Goal: Task Accomplishment & Management: Use online tool/utility

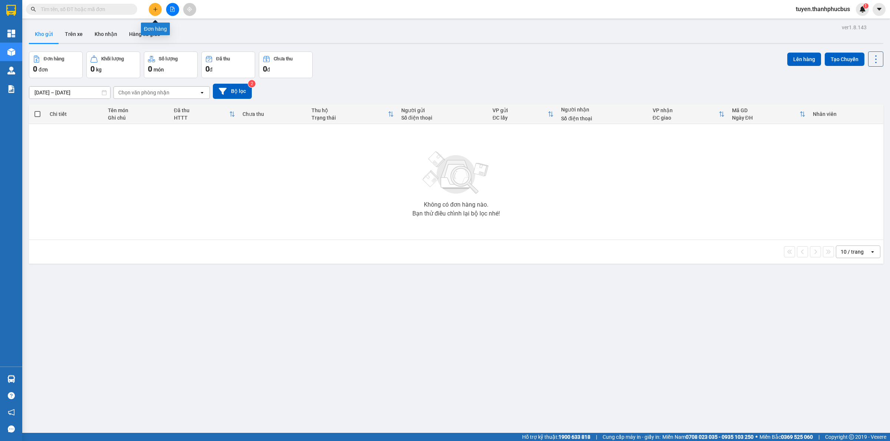
click at [153, 10] on icon "plus" at bounding box center [155, 9] width 5 height 5
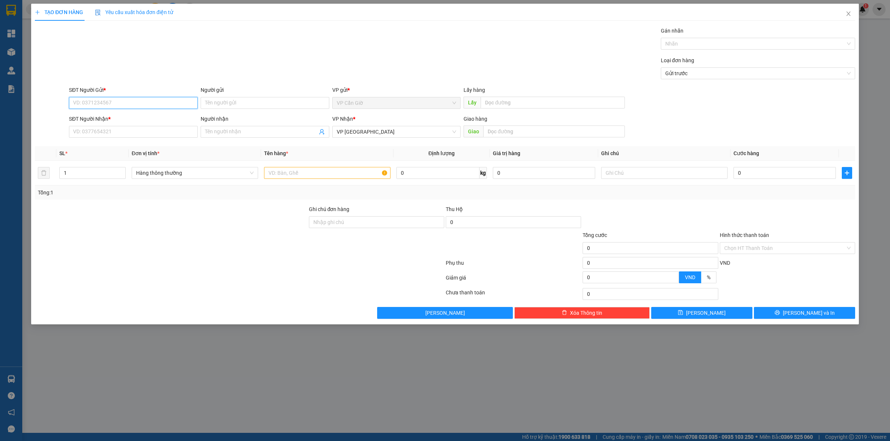
click at [93, 104] on input "SĐT Người Gửi *" at bounding box center [133, 103] width 129 height 12
click at [97, 120] on div "0945459754 - HOÀNG" at bounding box center [133, 118] width 120 height 8
type input "0945459754"
type input "HOÀNG"
type input "45.000"
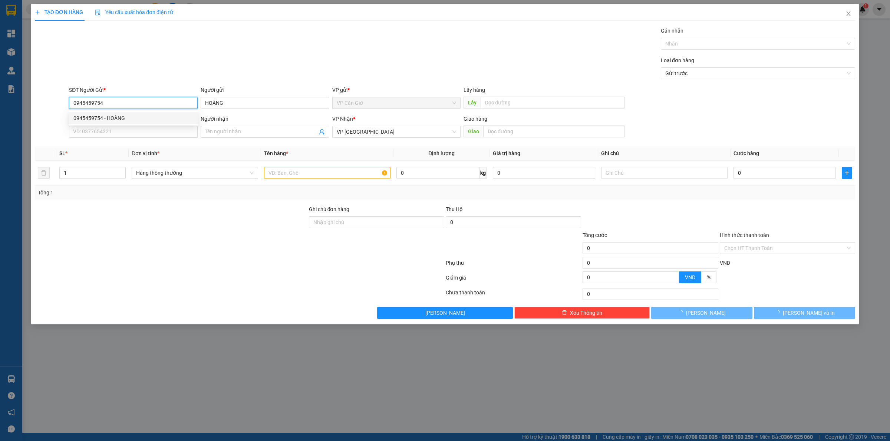
type input "45.000"
type input "0945459754"
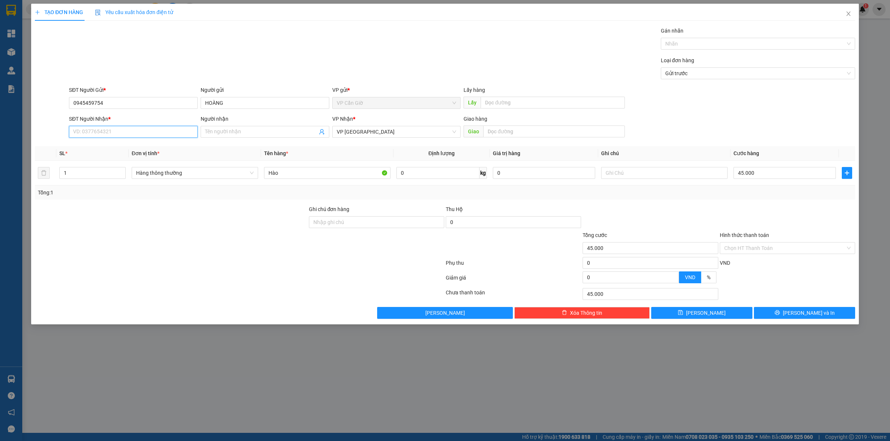
click at [95, 130] on input "SĐT Người Nhận *" at bounding box center [133, 132] width 129 height 12
click at [117, 148] on div "0945459754 - HOÀNG" at bounding box center [133, 147] width 120 height 8
type input "0945459754"
type input "HOÀNG"
click at [764, 246] on input "Hình thức thanh toán" at bounding box center [784, 248] width 121 height 11
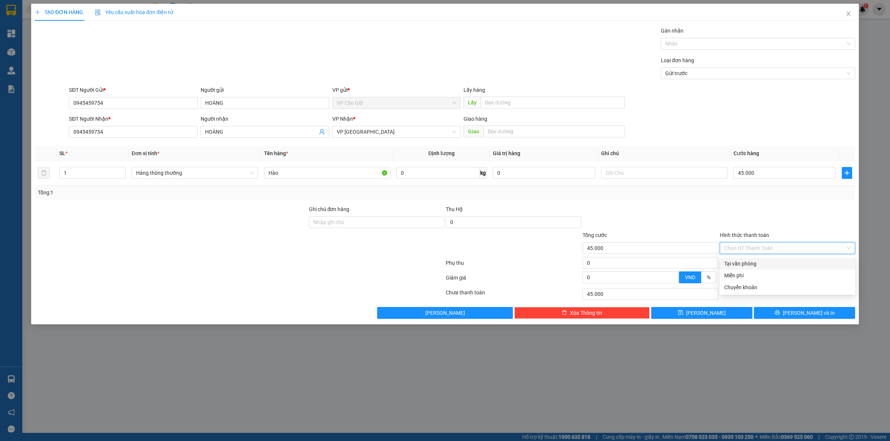
click at [739, 264] on div "Tại văn phòng" at bounding box center [787, 264] width 126 height 8
type input "0"
click at [804, 314] on span "[PERSON_NAME] và In" at bounding box center [808, 313] width 52 height 8
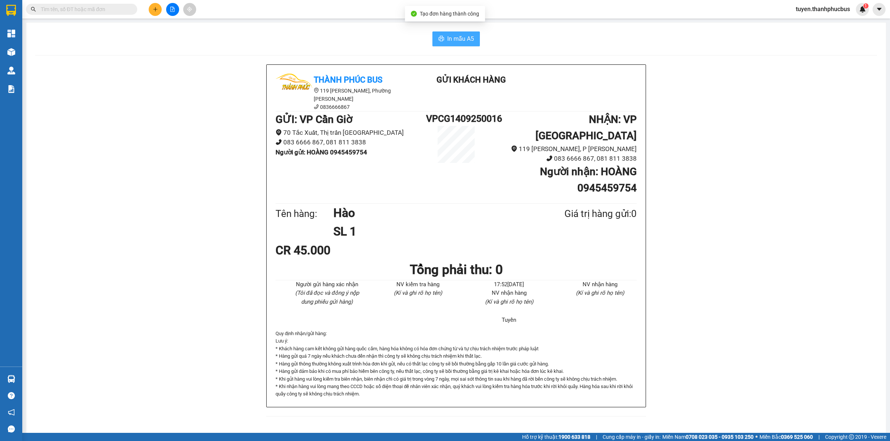
click at [447, 38] on span "In mẫu A5" at bounding box center [460, 38] width 27 height 9
